Goal: Transaction & Acquisition: Obtain resource

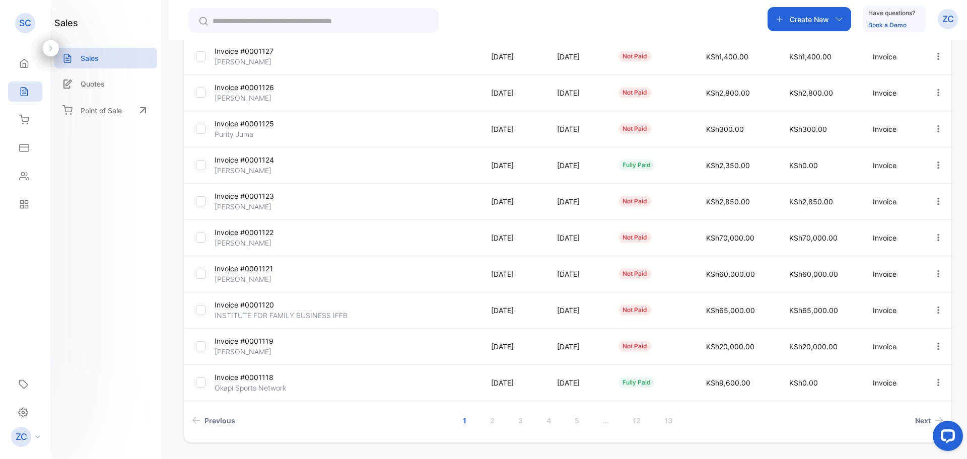
scroll to position [201, 0]
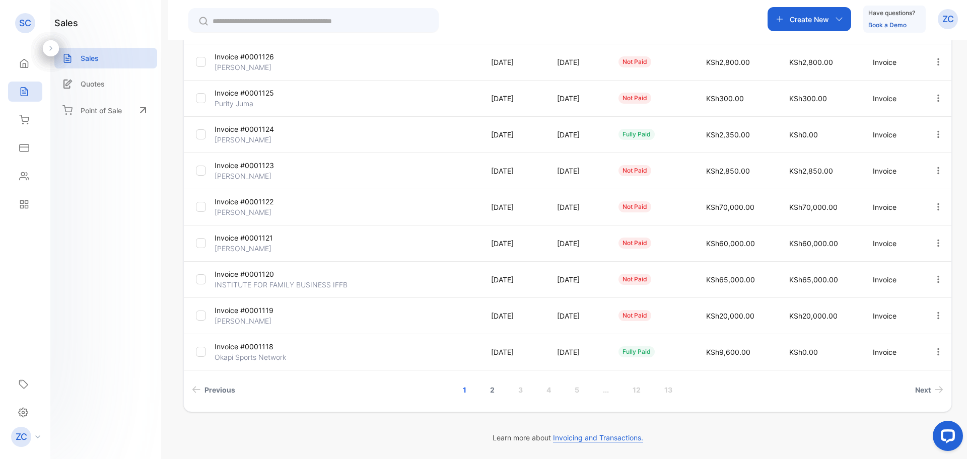
click at [489, 390] on link "2" at bounding box center [492, 390] width 29 height 19
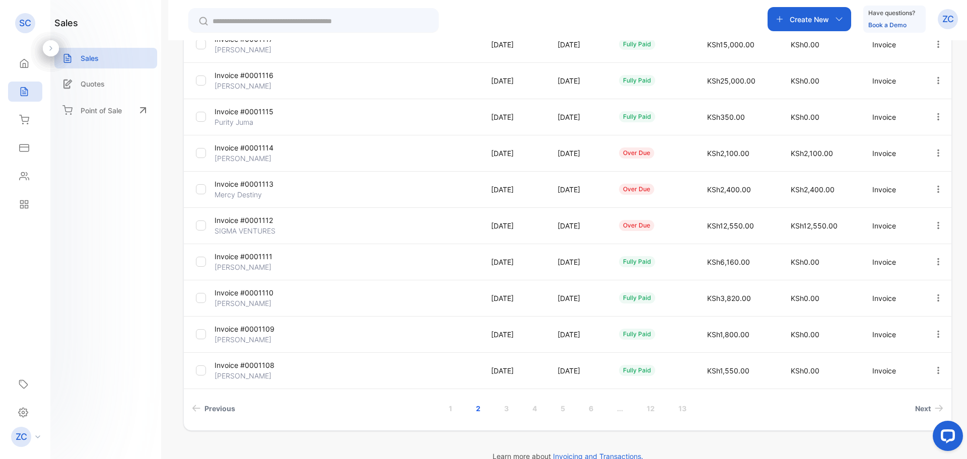
click at [936, 188] on icon "button" at bounding box center [938, 189] width 9 height 9
click at [913, 217] on span "View / Edit Invoice" at bounding box center [914, 218] width 72 height 12
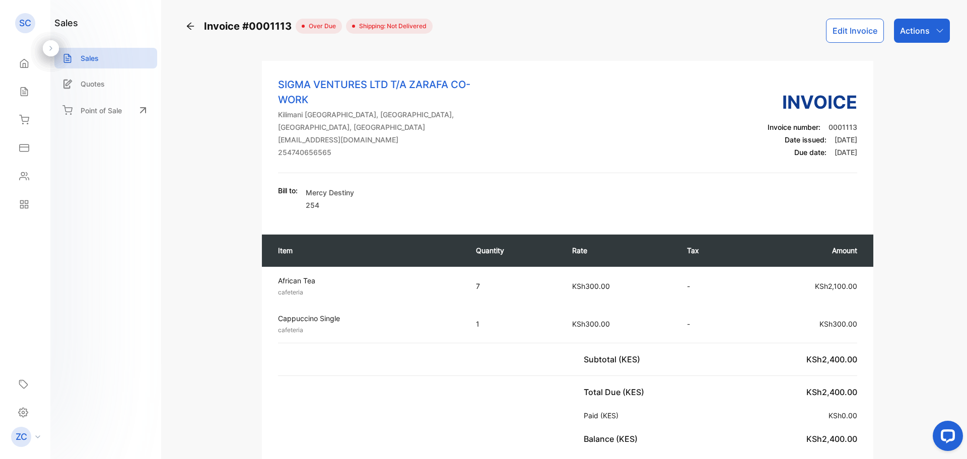
click at [936, 31] on icon "button" at bounding box center [940, 31] width 8 height 8
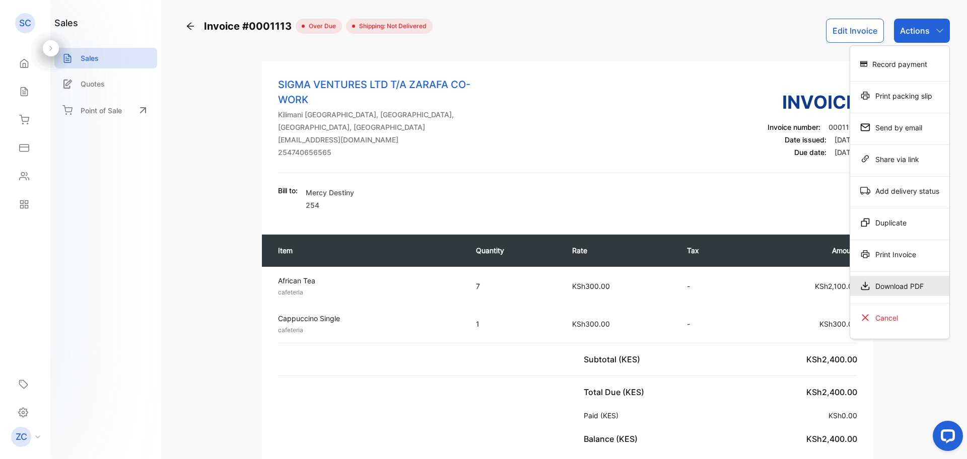
click at [888, 285] on div "Download PDF" at bounding box center [899, 286] width 99 height 20
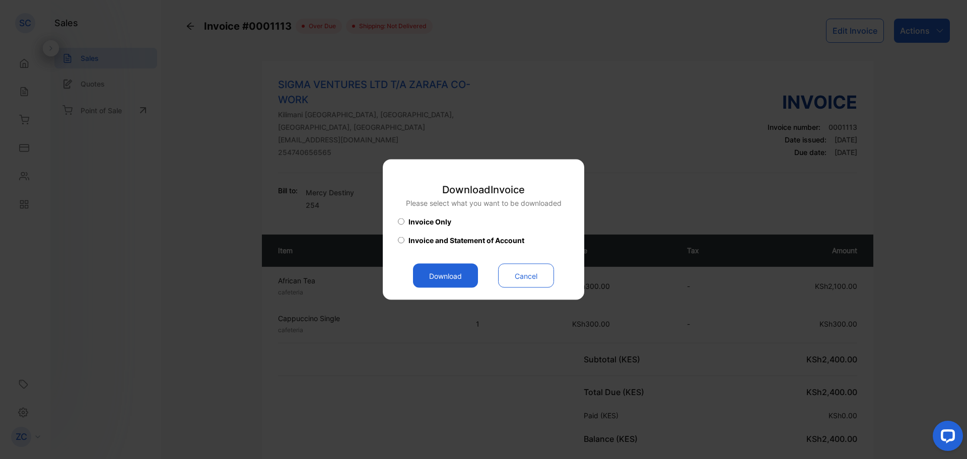
click at [444, 281] on button "Download" at bounding box center [445, 276] width 65 height 24
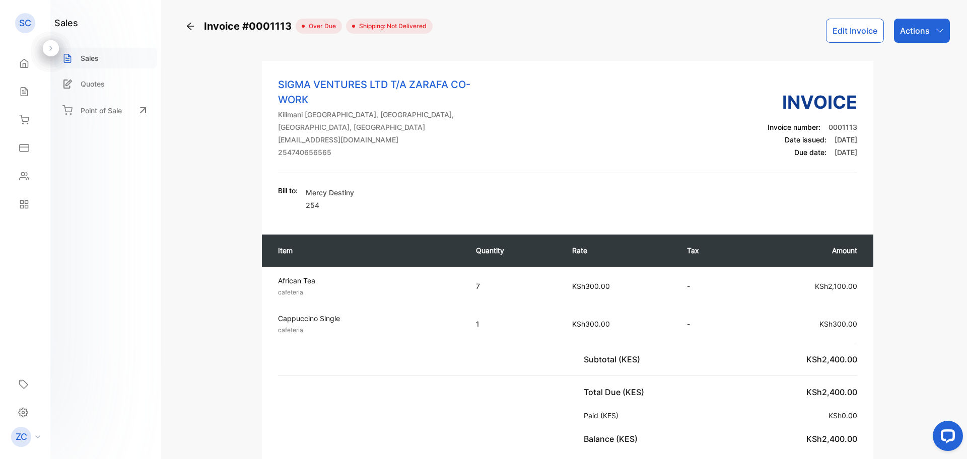
click at [94, 62] on p "Sales" at bounding box center [90, 58] width 18 height 11
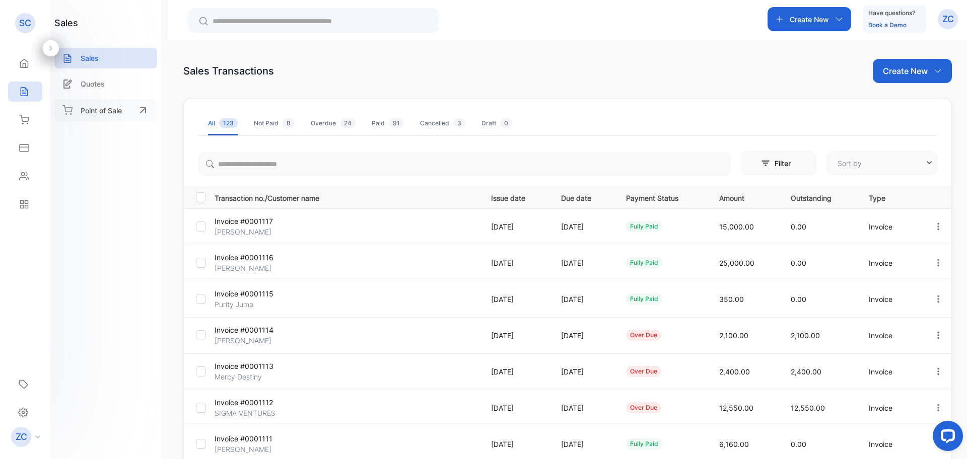
type input "**********"
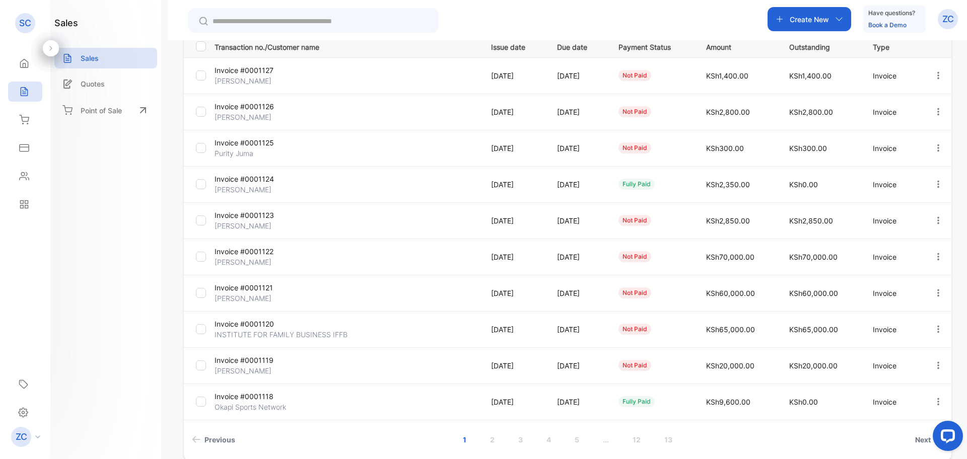
scroll to position [201, 0]
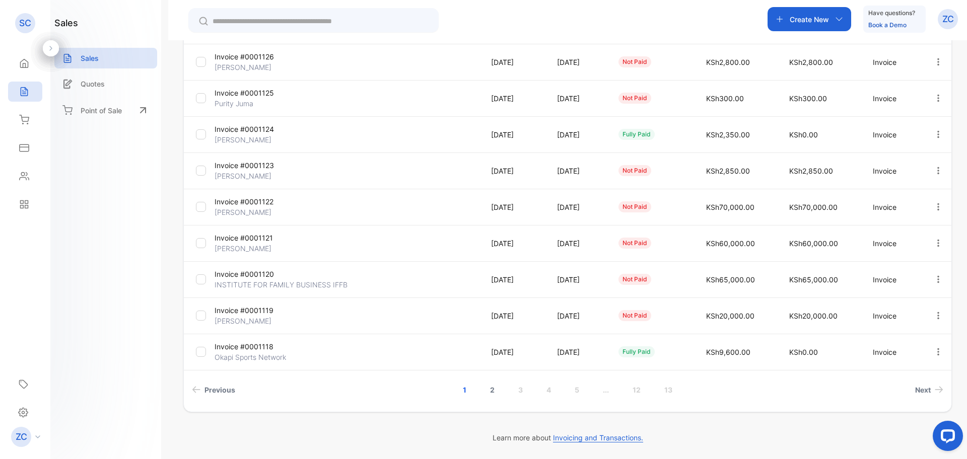
click at [489, 392] on link "2" at bounding box center [492, 390] width 29 height 19
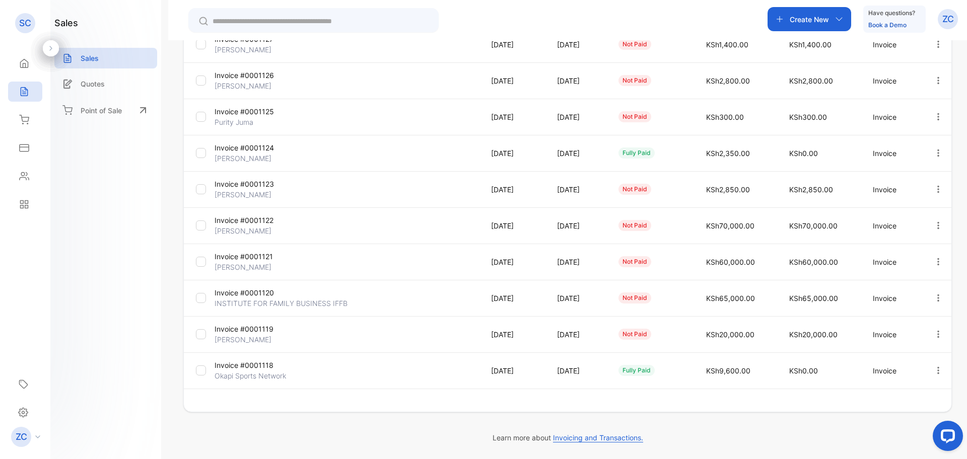
scroll to position [182, 0]
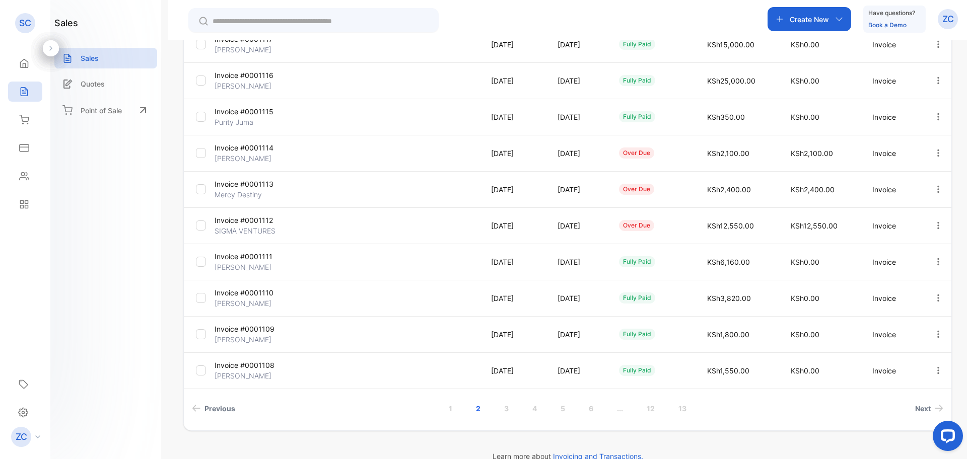
click at [934, 153] on icon "button" at bounding box center [938, 153] width 9 height 9
click at [926, 181] on span "View / Edit Invoice" at bounding box center [914, 182] width 72 height 12
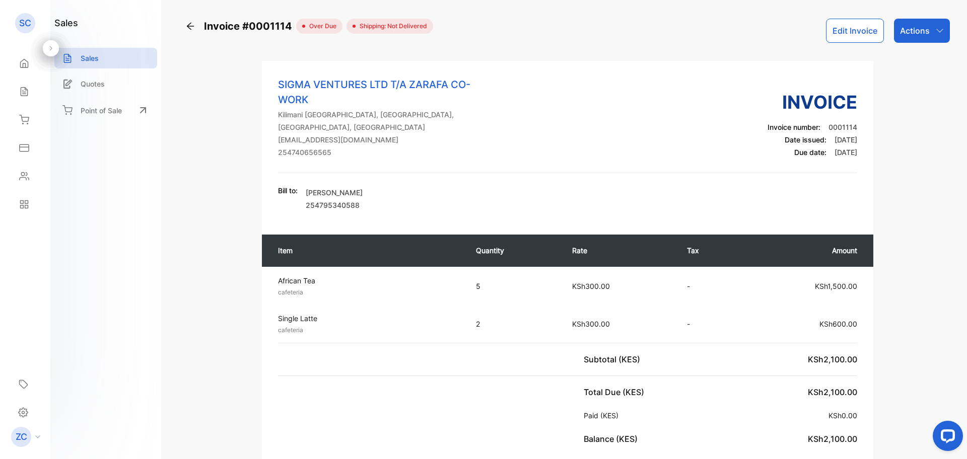
click at [937, 27] on icon "button" at bounding box center [940, 31] width 8 height 8
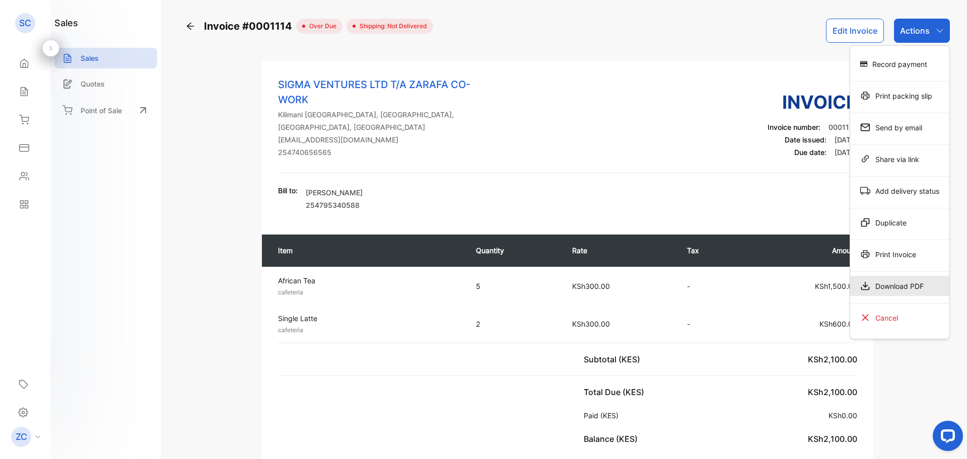
click at [883, 283] on div "Download PDF" at bounding box center [899, 286] width 99 height 20
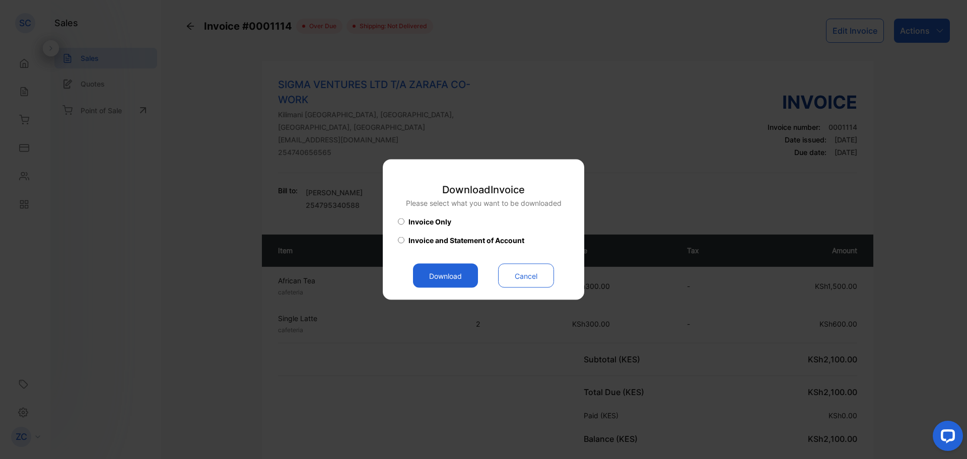
click at [452, 275] on button "Download" at bounding box center [445, 276] width 65 height 24
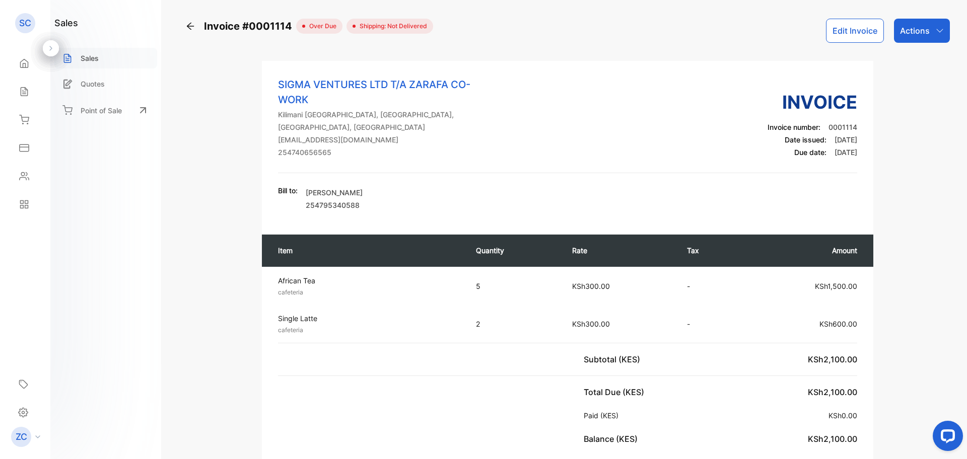
click at [117, 59] on div "Sales" at bounding box center [105, 58] width 103 height 21
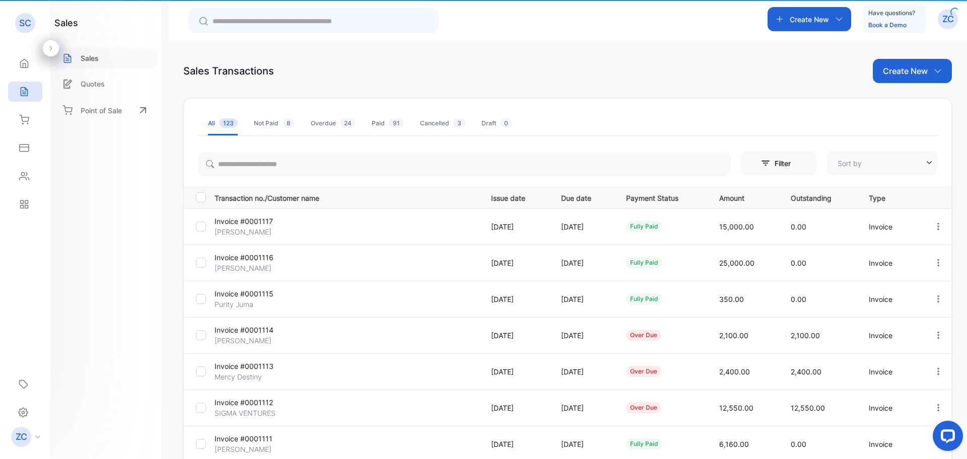
type input "**********"
